Goal: Navigation & Orientation: Find specific page/section

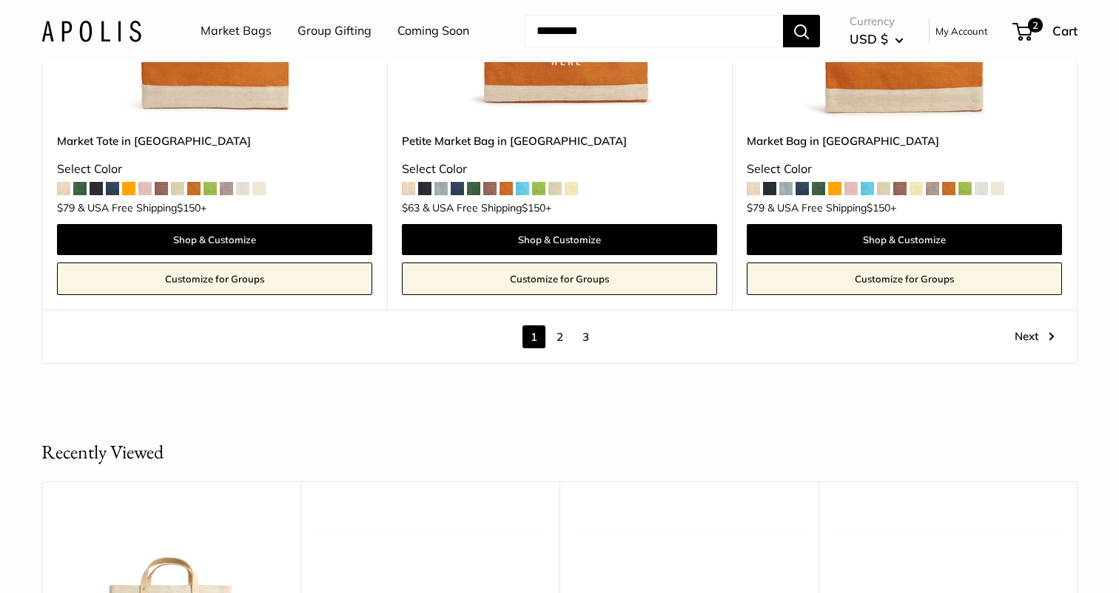
scroll to position [8630, 0]
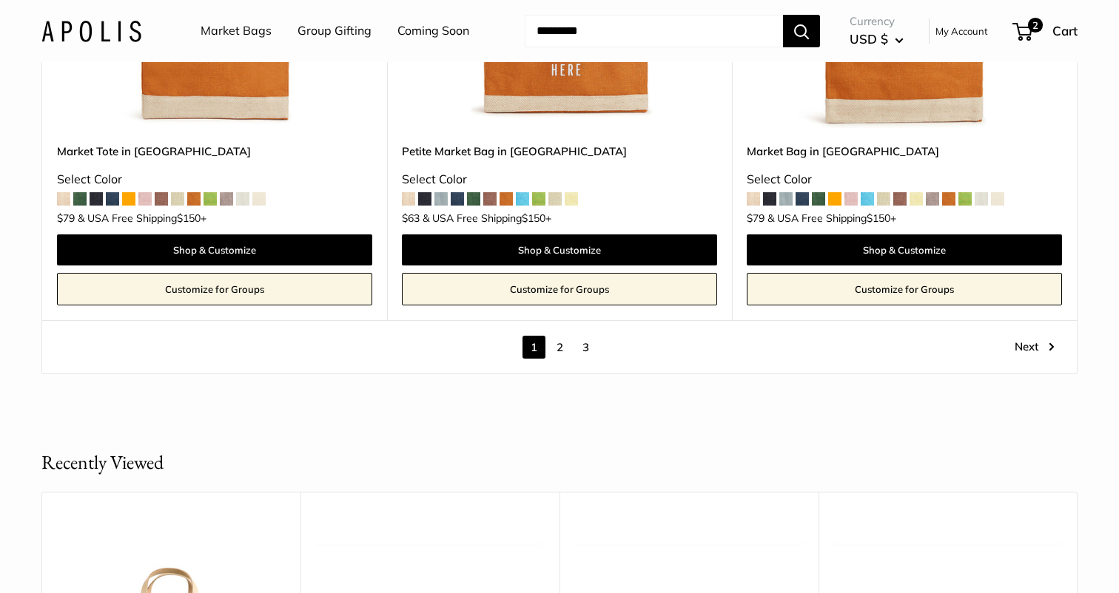
click at [548, 336] on link "2" at bounding box center [559, 347] width 23 height 23
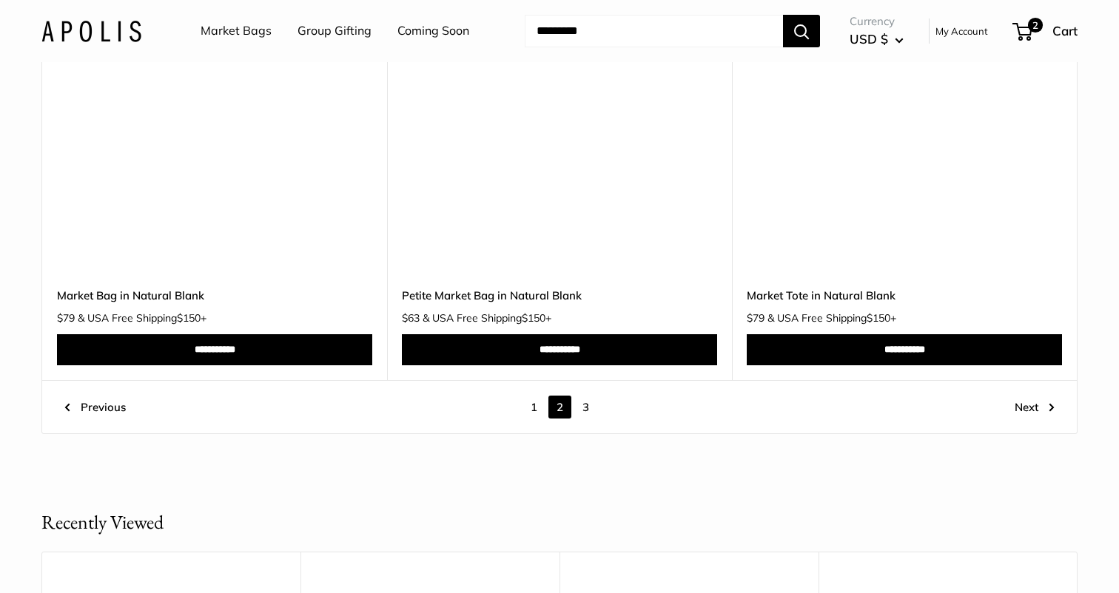
scroll to position [8511, 0]
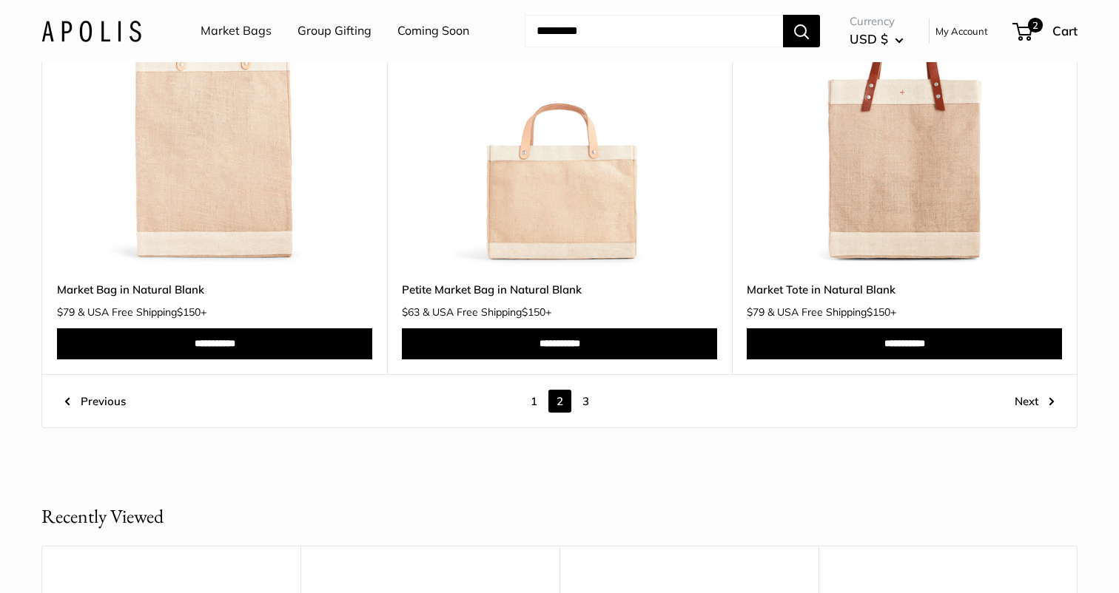
click at [587, 399] on link "3" at bounding box center [585, 401] width 23 height 23
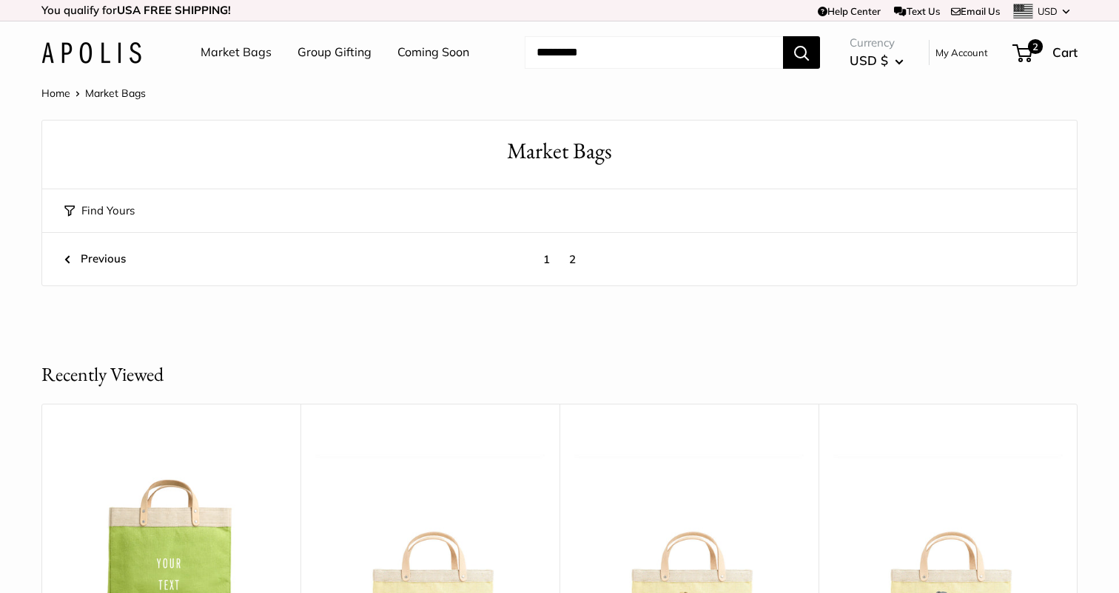
click at [549, 261] on link "1" at bounding box center [546, 259] width 23 height 23
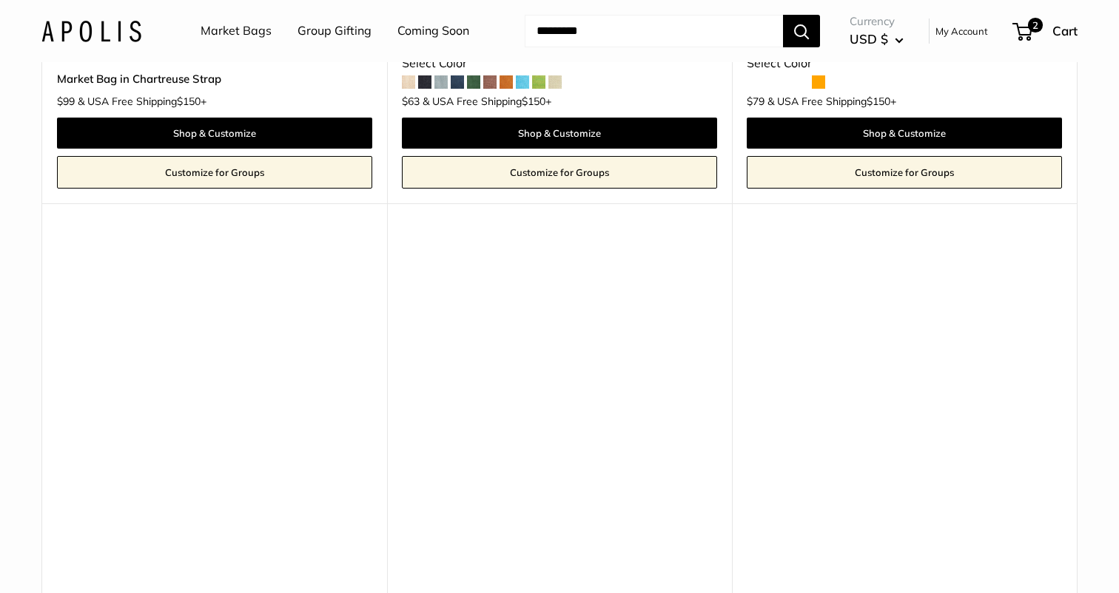
click at [549, 261] on img at bounding box center [559, 478] width 315 height 477
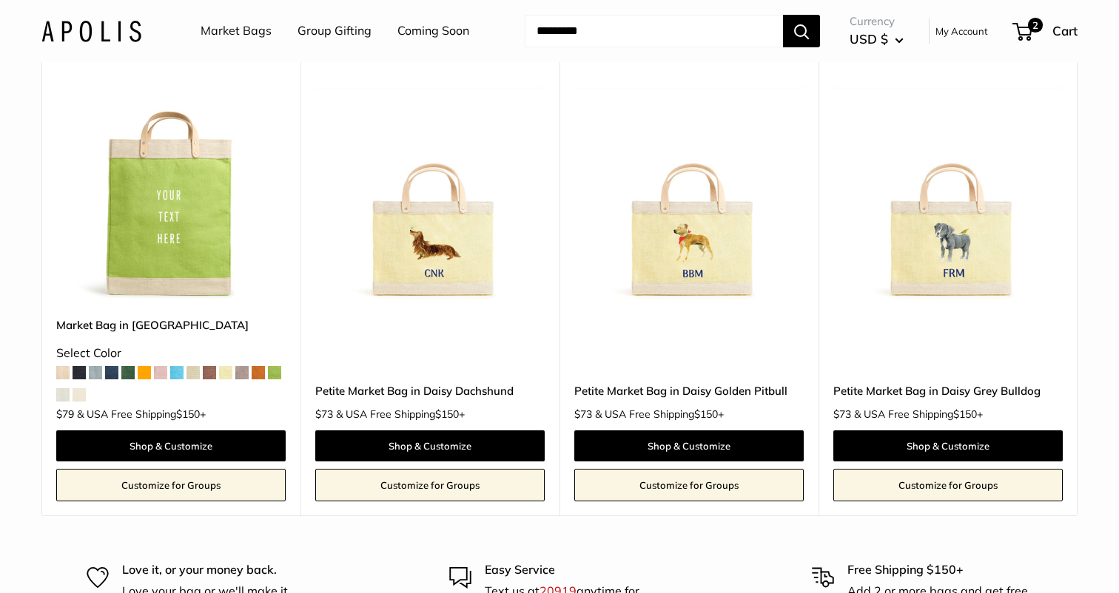
scroll to position [9240, 0]
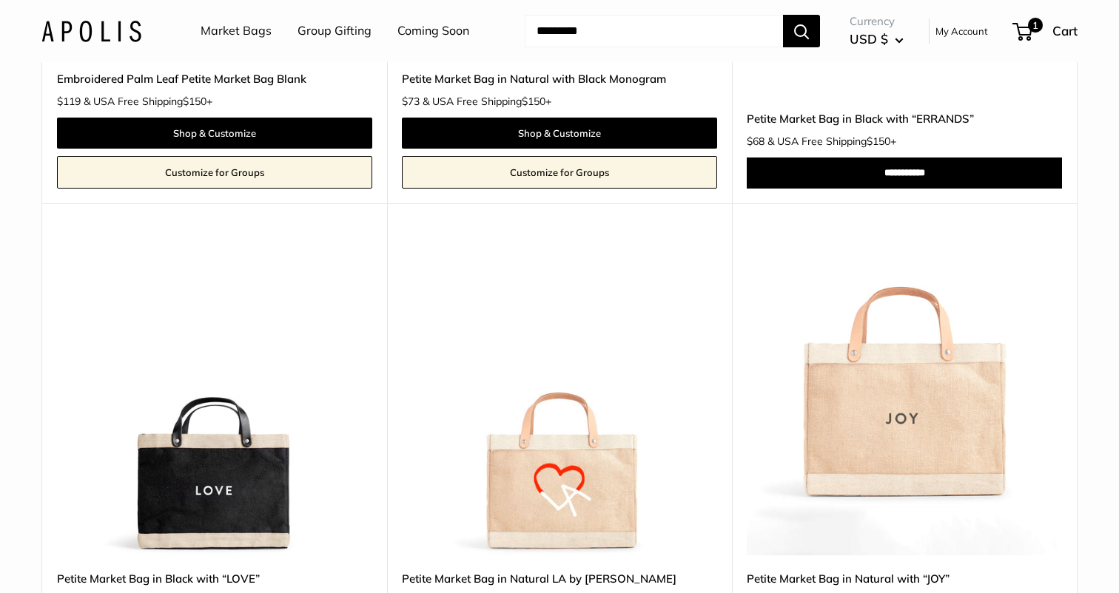
scroll to position [2169, 0]
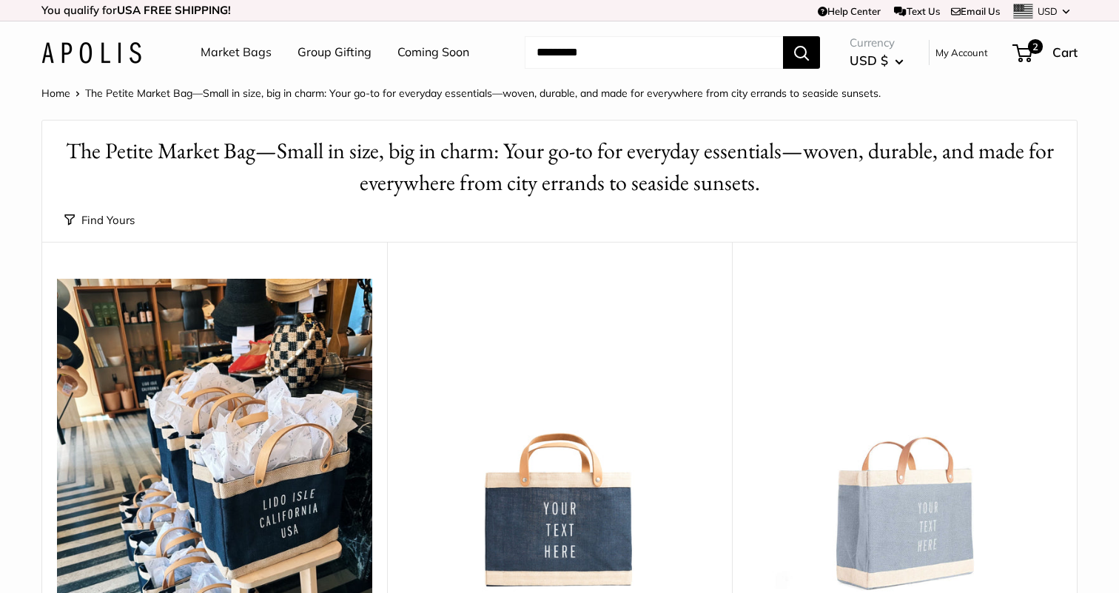
click at [243, 61] on link "Market Bags" at bounding box center [235, 52] width 71 height 22
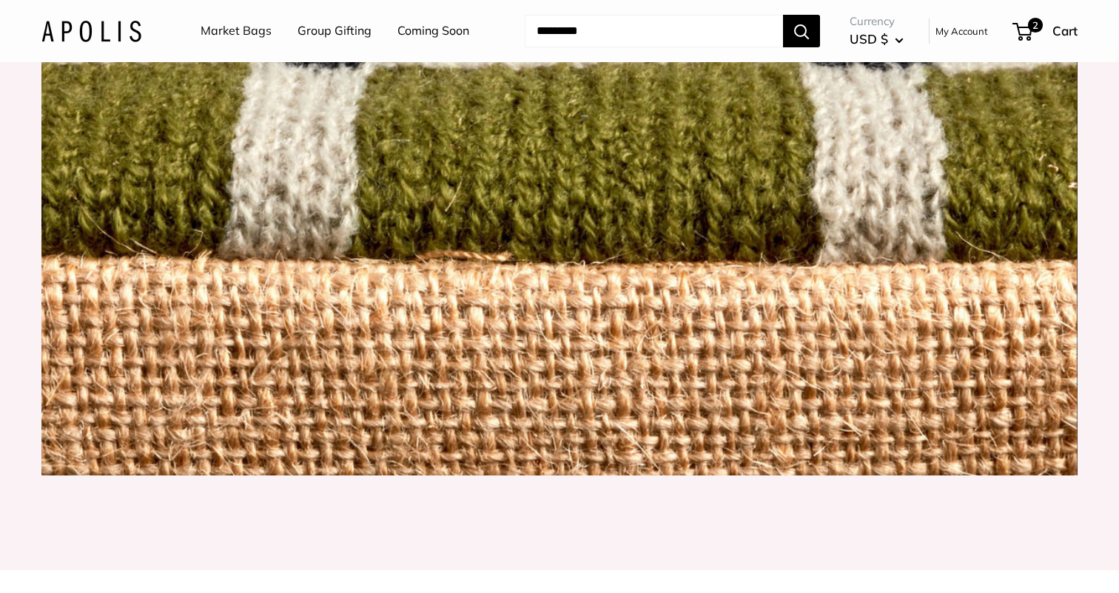
scroll to position [1800, 0]
